Goal: Find specific page/section: Find specific page/section

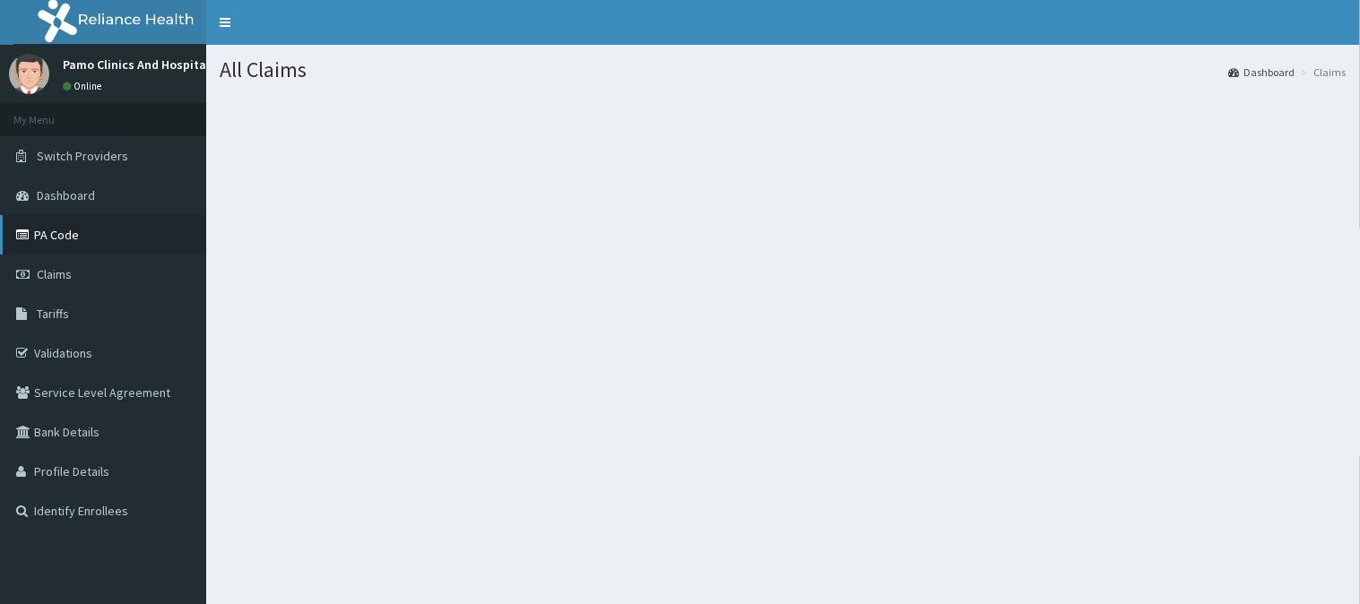
click at [52, 239] on link "PA Code" at bounding box center [103, 234] width 206 height 39
click at [29, 245] on link "PA Code" at bounding box center [103, 234] width 206 height 39
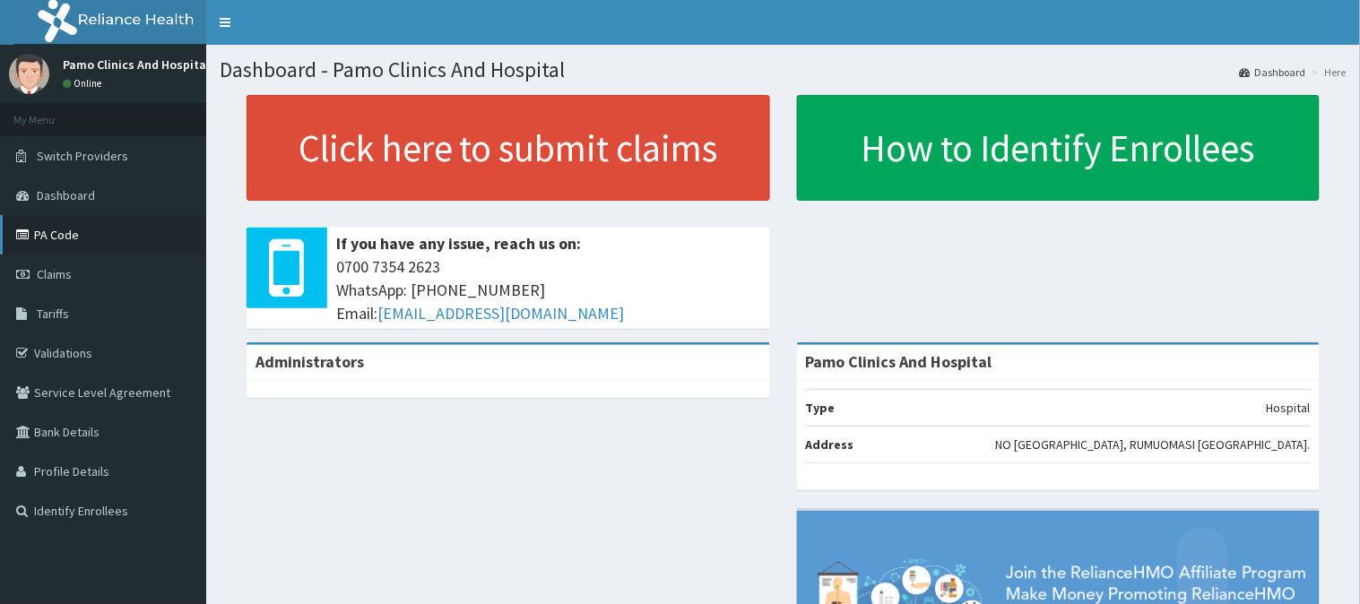
click at [57, 237] on link "PA Code" at bounding box center [103, 234] width 206 height 39
